Goal: Use online tool/utility: Utilize a website feature to perform a specific function

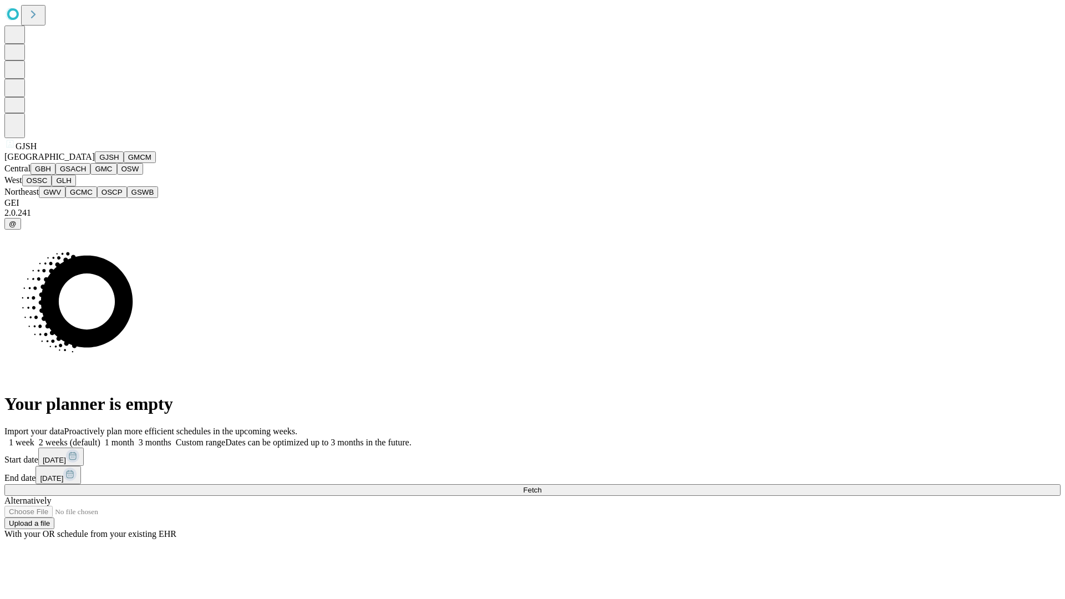
click at [95, 163] on button "GJSH" at bounding box center [109, 157] width 29 height 12
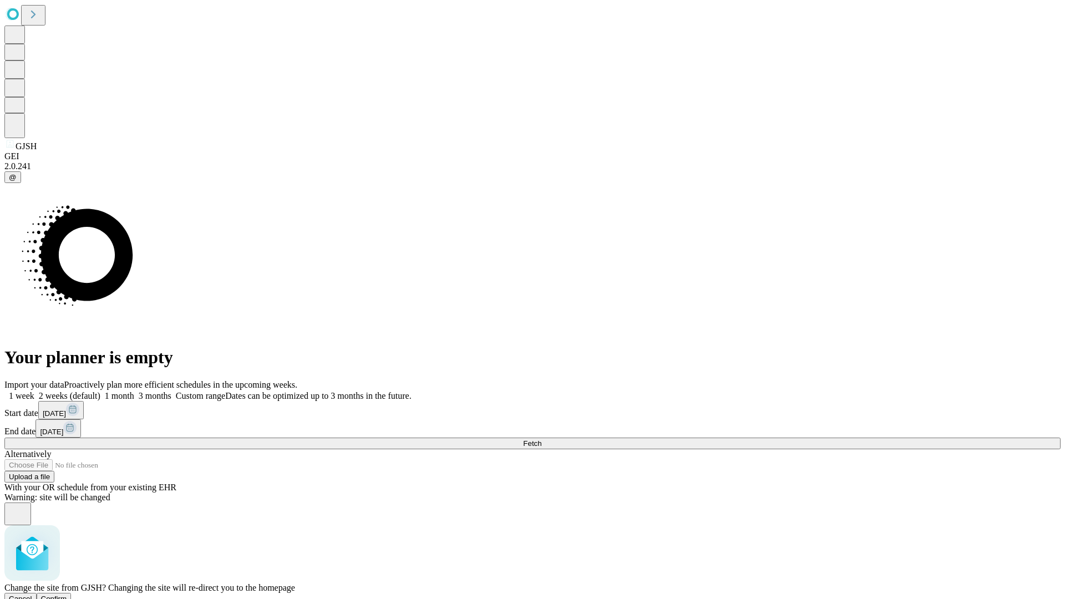
click at [67, 594] on span "Confirm" at bounding box center [54, 598] width 26 height 8
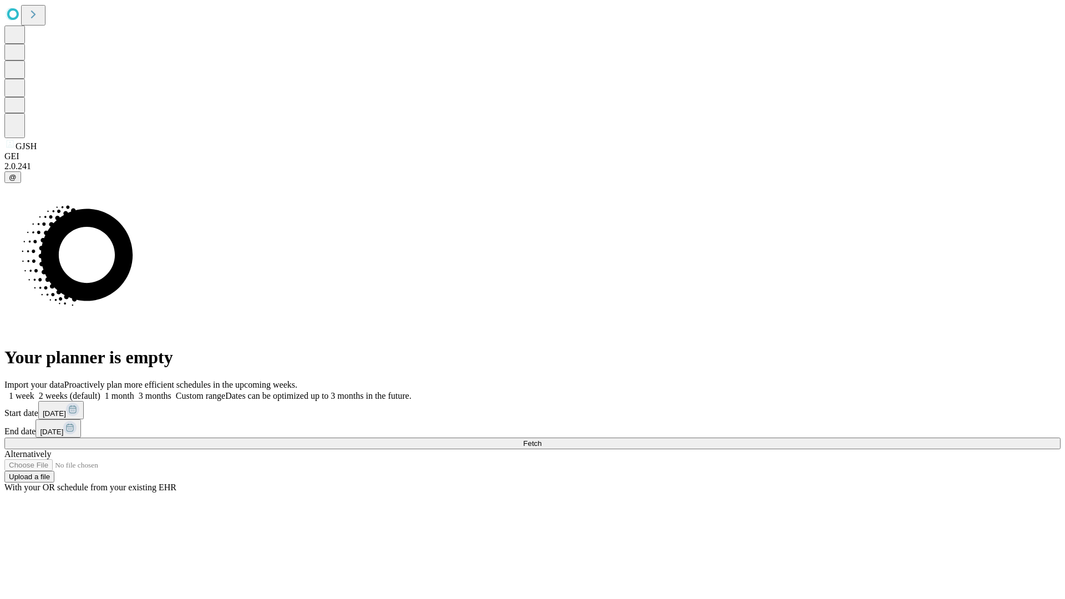
click at [34, 391] on label "1 week" at bounding box center [19, 395] width 30 height 9
click at [541, 439] on span "Fetch" at bounding box center [532, 443] width 18 height 8
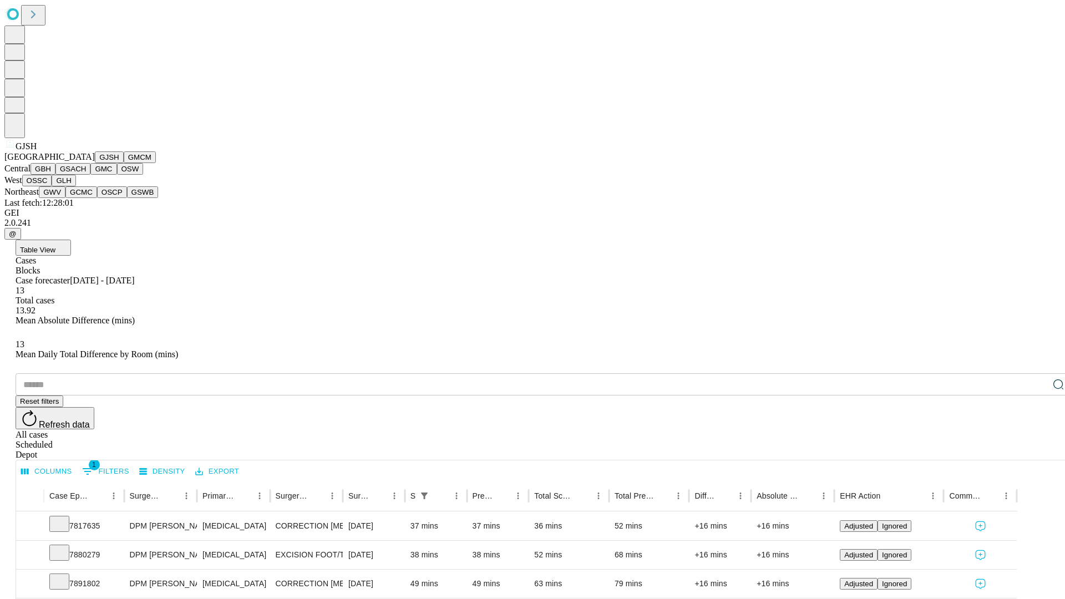
click at [124, 163] on button "GMCM" at bounding box center [140, 157] width 32 height 12
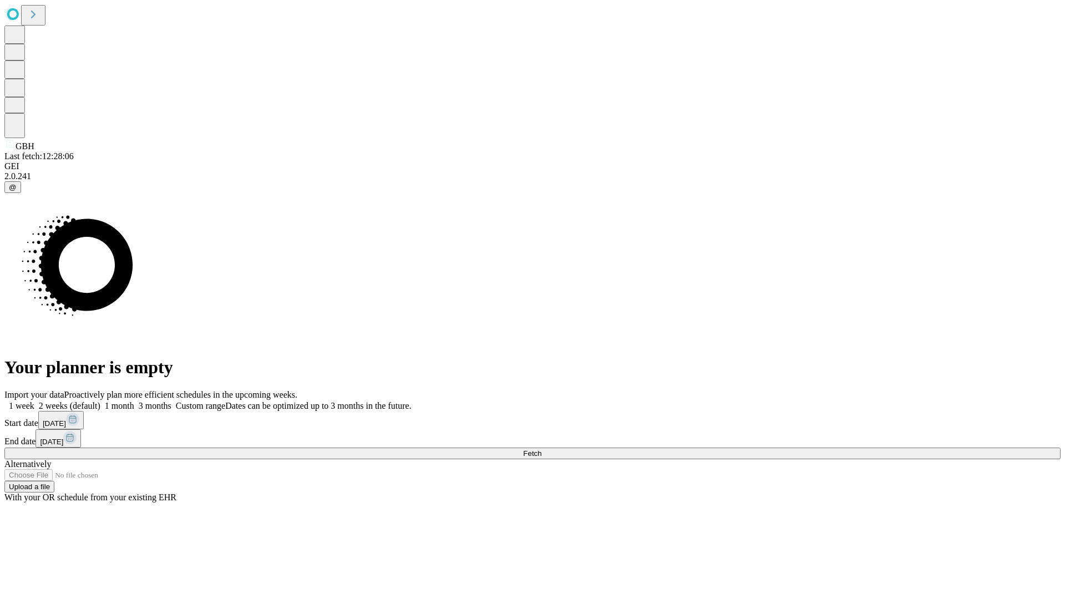
click at [34, 401] on label "1 week" at bounding box center [19, 405] width 30 height 9
click at [541, 449] on span "Fetch" at bounding box center [532, 453] width 18 height 8
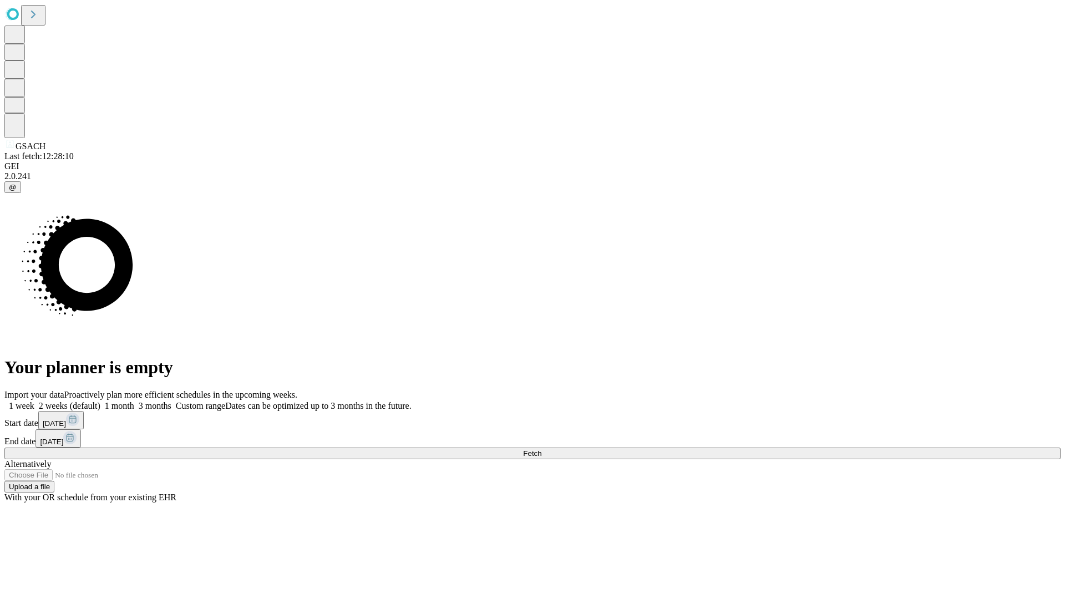
click at [541, 449] on span "Fetch" at bounding box center [532, 453] width 18 height 8
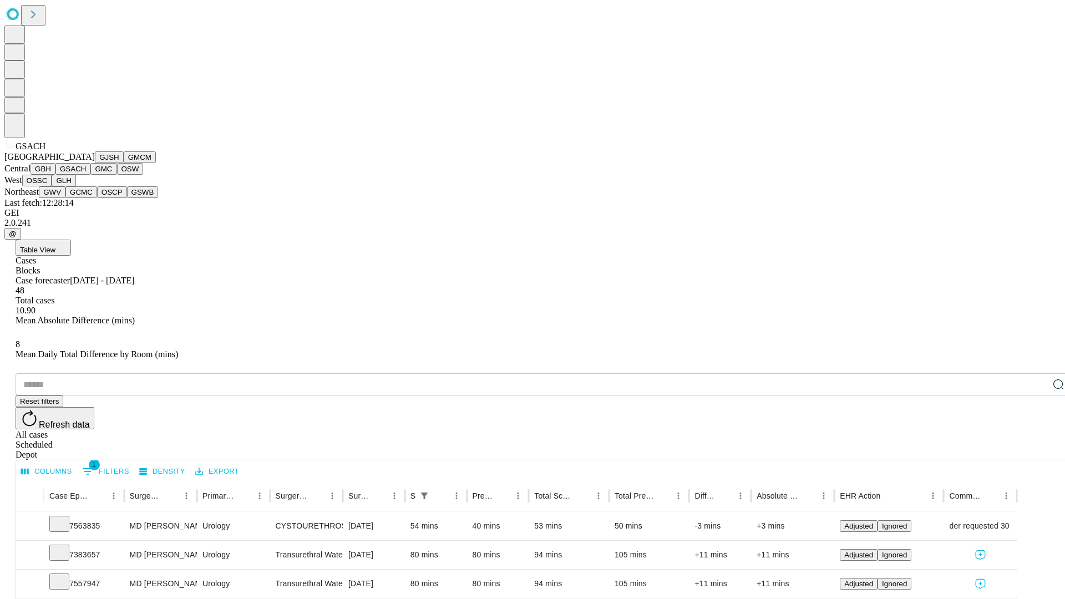
click at [90, 175] on button "GMC" at bounding box center [103, 169] width 26 height 12
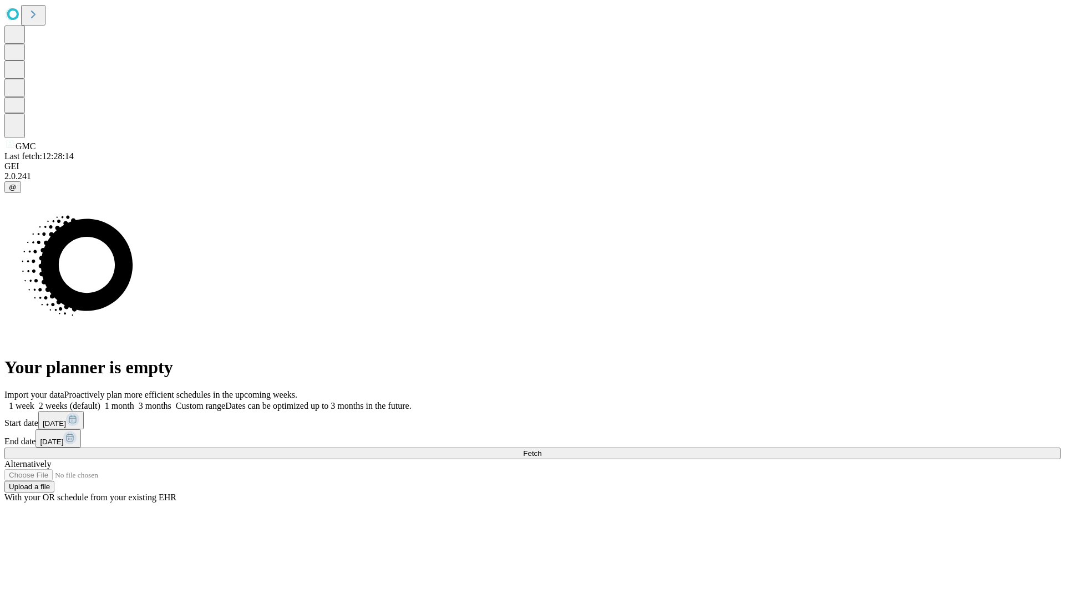
click at [34, 401] on label "1 week" at bounding box center [19, 405] width 30 height 9
click at [541, 449] on span "Fetch" at bounding box center [532, 453] width 18 height 8
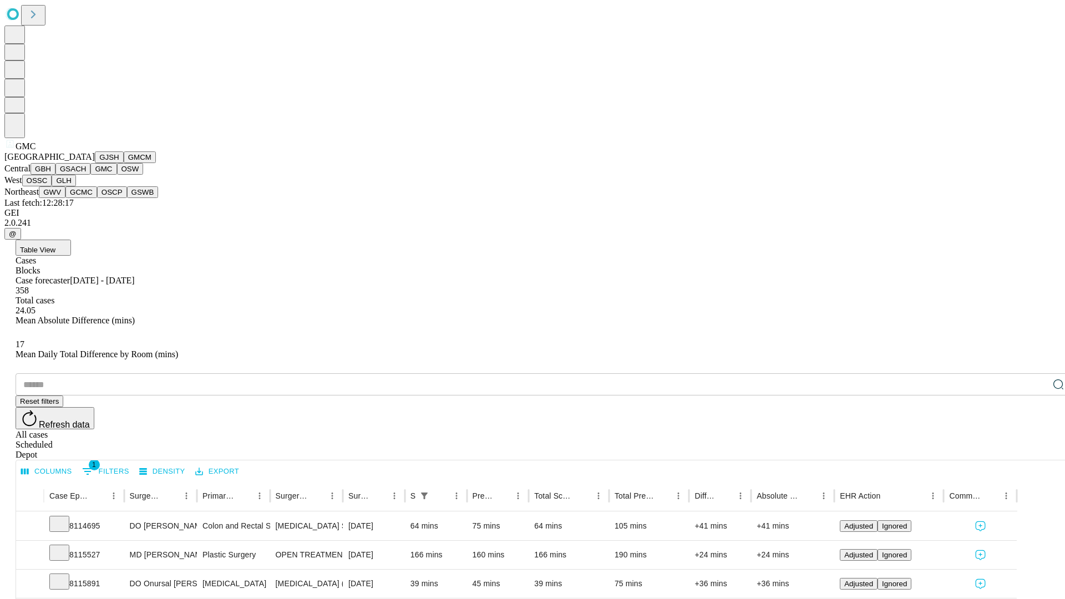
click at [117, 175] on button "OSW" at bounding box center [130, 169] width 27 height 12
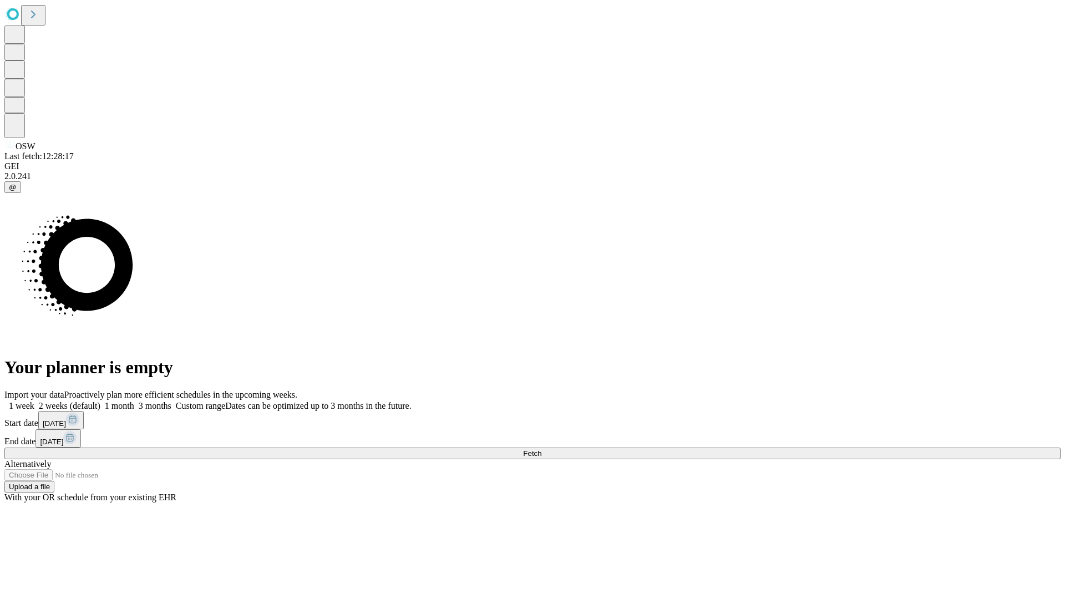
click at [34, 401] on label "1 week" at bounding box center [19, 405] width 30 height 9
click at [541, 449] on span "Fetch" at bounding box center [532, 453] width 18 height 8
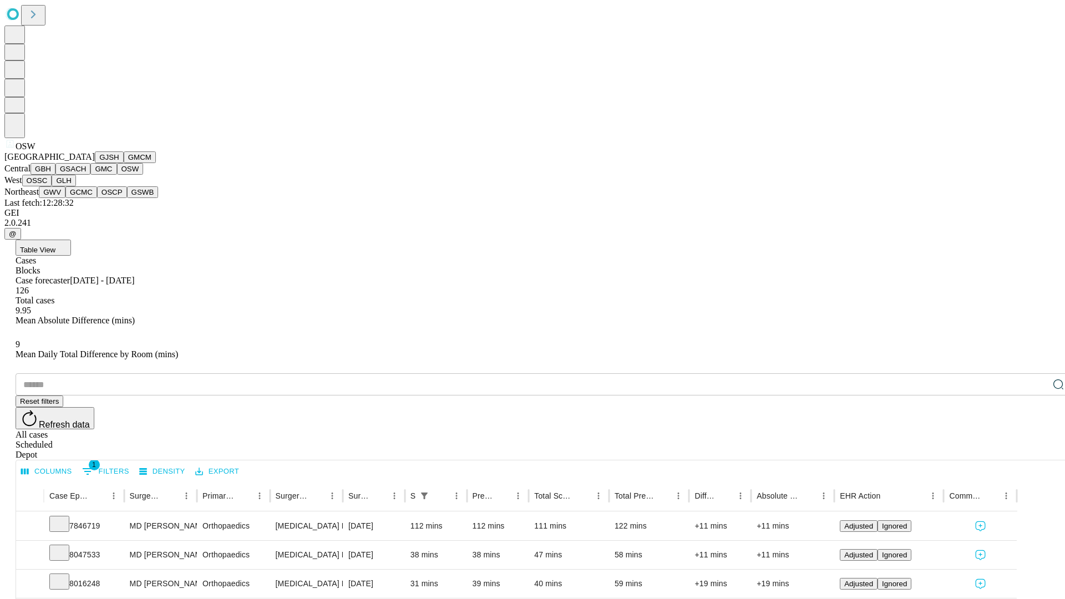
click at [52, 186] on button "OSSC" at bounding box center [37, 181] width 30 height 12
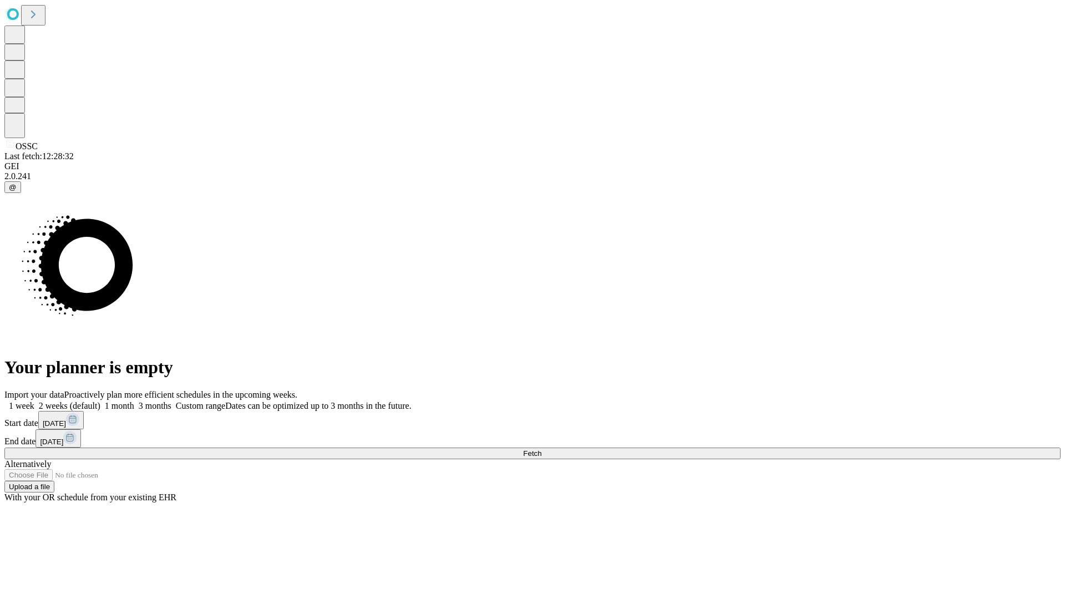
click at [34, 401] on label "1 week" at bounding box center [19, 405] width 30 height 9
click at [541, 449] on span "Fetch" at bounding box center [532, 453] width 18 height 8
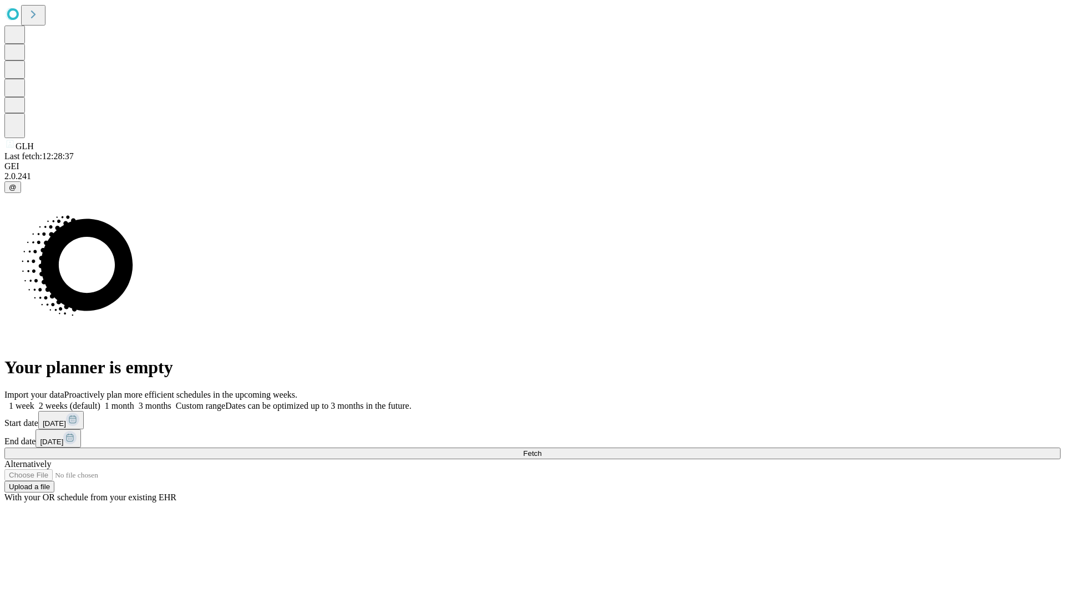
click at [34, 401] on label "1 week" at bounding box center [19, 405] width 30 height 9
click at [541, 449] on span "Fetch" at bounding box center [532, 453] width 18 height 8
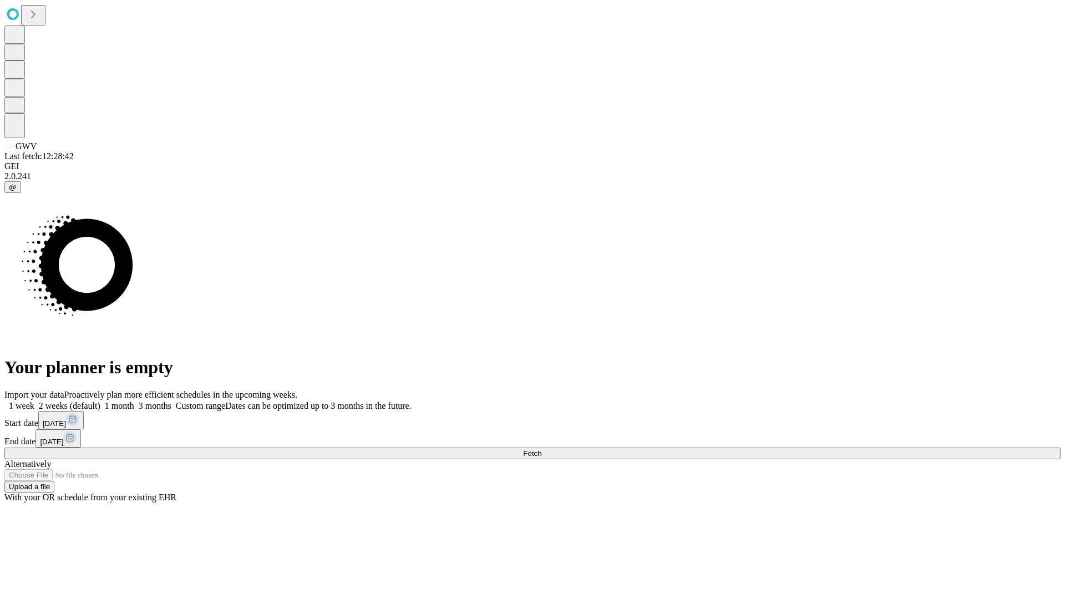
click at [34, 401] on label "1 week" at bounding box center [19, 405] width 30 height 9
click at [541, 449] on span "Fetch" at bounding box center [532, 453] width 18 height 8
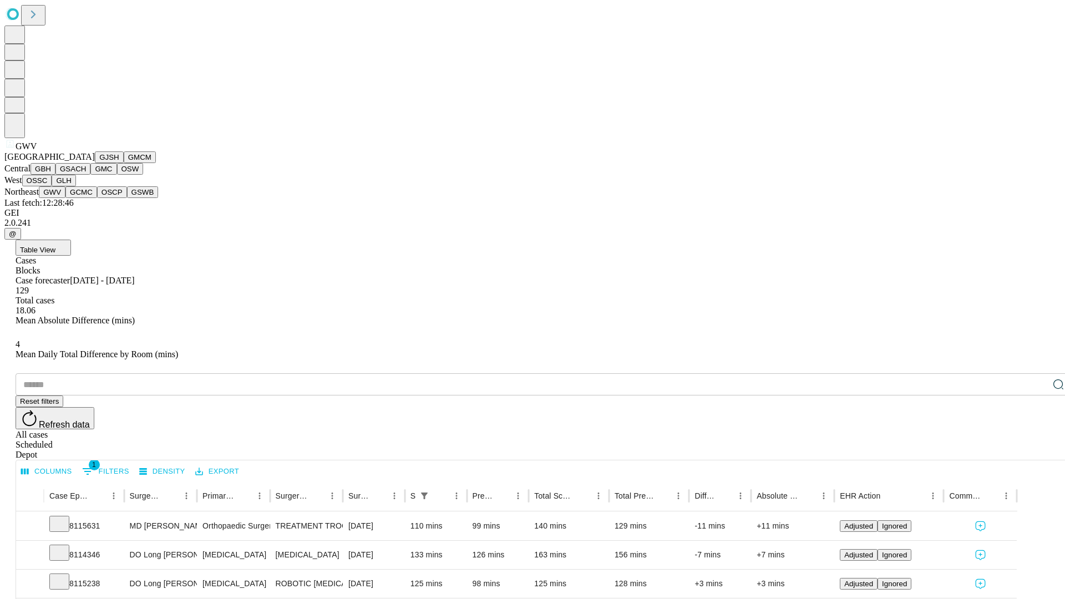
click at [86, 198] on button "GCMC" at bounding box center [81, 192] width 32 height 12
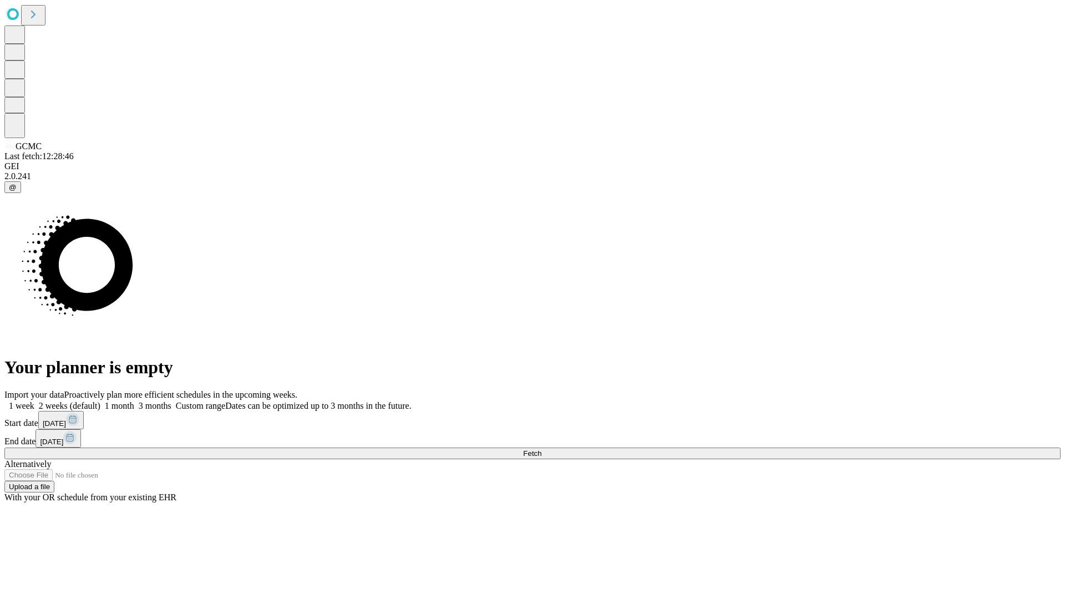
click at [34, 401] on label "1 week" at bounding box center [19, 405] width 30 height 9
click at [541, 449] on span "Fetch" at bounding box center [532, 453] width 18 height 8
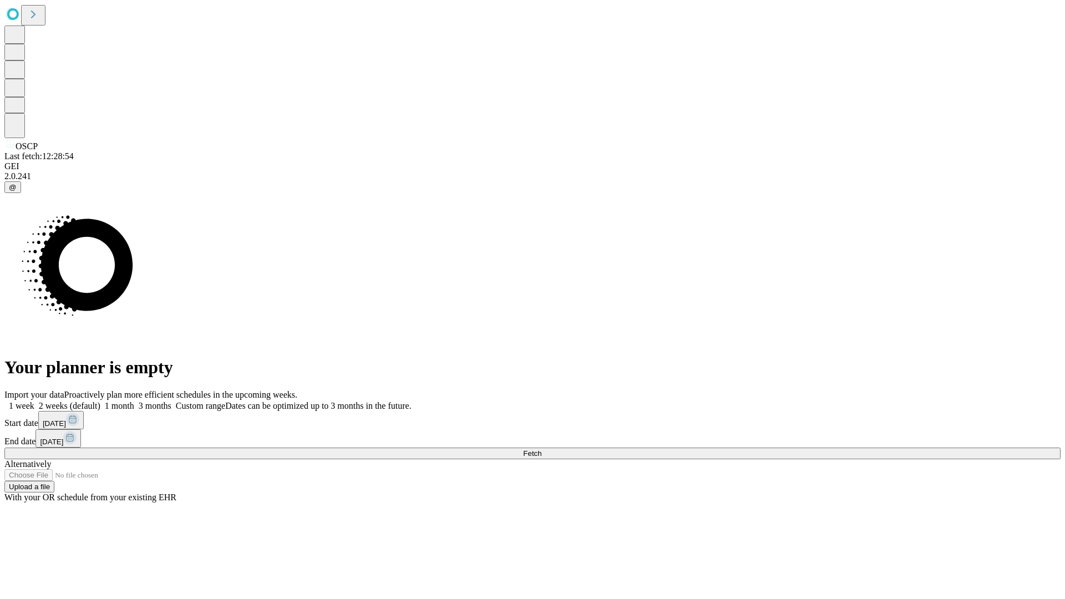
click at [34, 401] on label "1 week" at bounding box center [19, 405] width 30 height 9
click at [541, 449] on span "Fetch" at bounding box center [532, 453] width 18 height 8
